Goal: Information Seeking & Learning: Check status

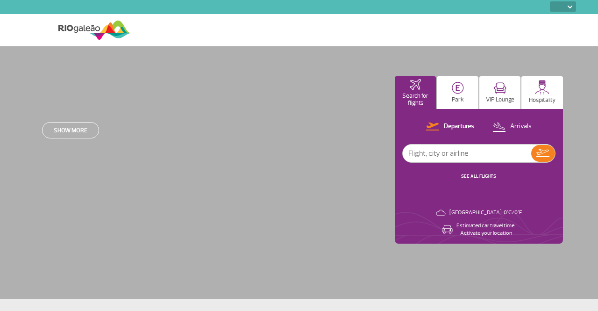
select select
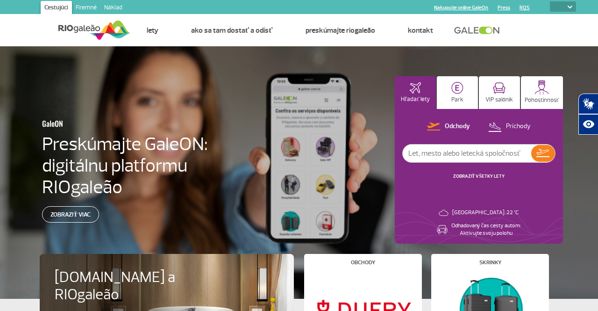
click at [156, 33] on font "Lety" at bounding box center [153, 30] width 12 height 9
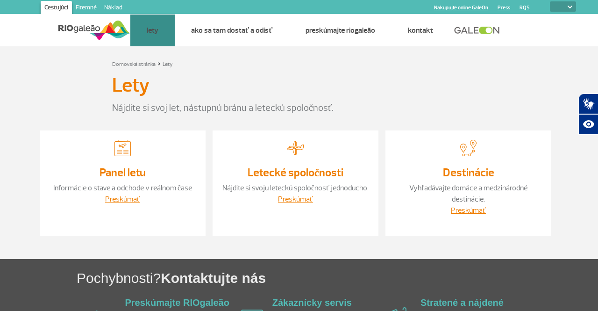
click at [0, 0] on font "Panel letu" at bounding box center [0, 0] width 0 height 0
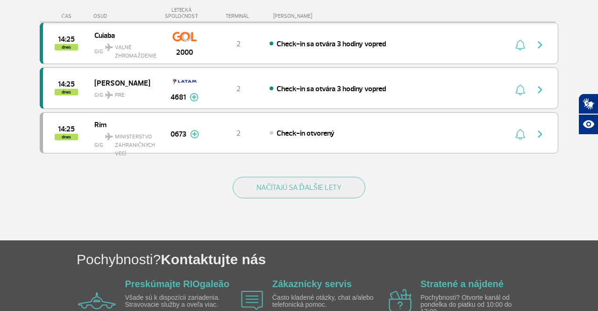
scroll to position [905, 0]
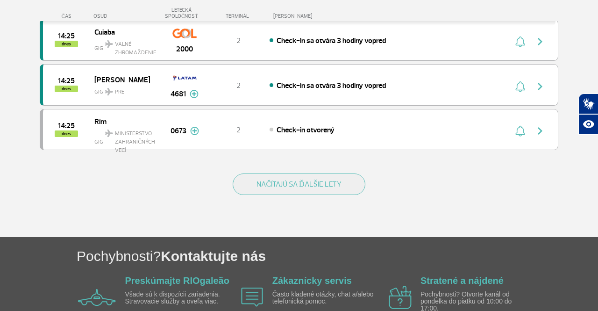
click at [305, 179] on button "NAČÍTAJÚ SA ĎALŠIE LETY" at bounding box center [299, 183] width 132 height 21
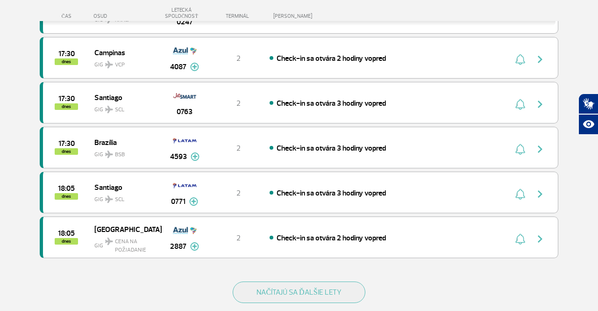
scroll to position [1697, 0]
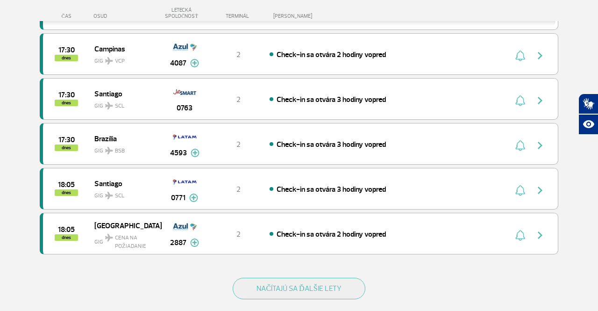
click at [304, 277] on button "NAČÍTAJÚ SA ĎALŠIE LETY" at bounding box center [299, 287] width 132 height 21
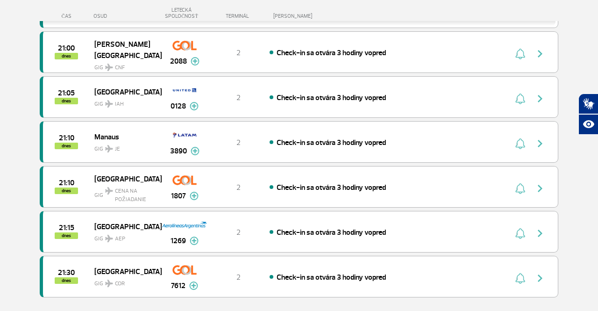
scroll to position [2551, 0]
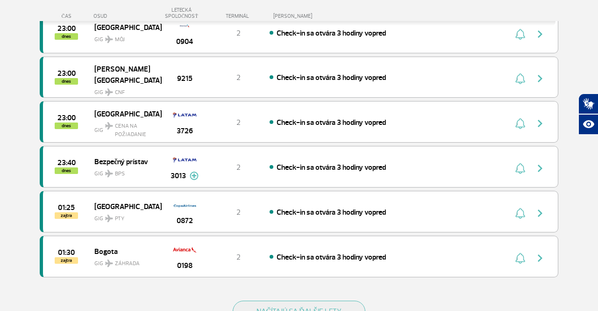
scroll to position [3487, 0]
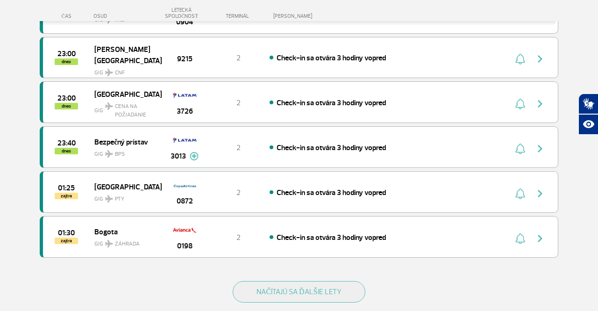
click at [306, 287] on font "NAČÍTAJÚ SA ĎALŠIE LETY" at bounding box center [298, 291] width 85 height 9
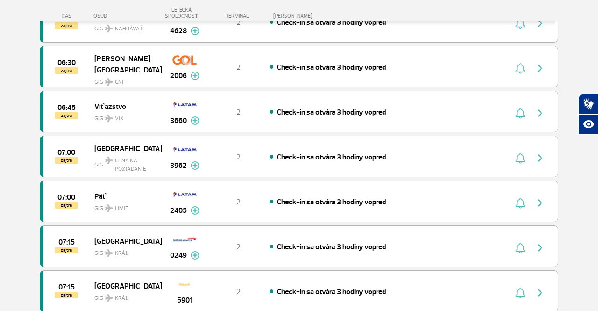
scroll to position [4260, 0]
